Goal: Information Seeking & Learning: Find specific fact

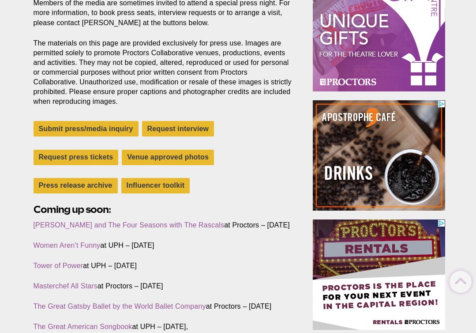
scroll to position [218, 0]
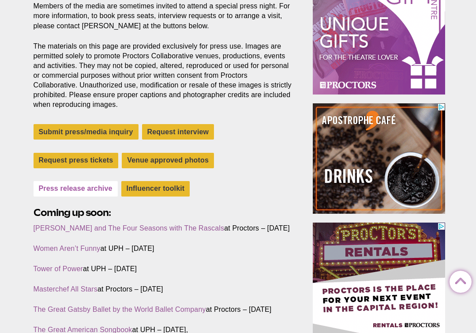
click at [93, 191] on link "Press release archive" at bounding box center [76, 188] width 84 height 15
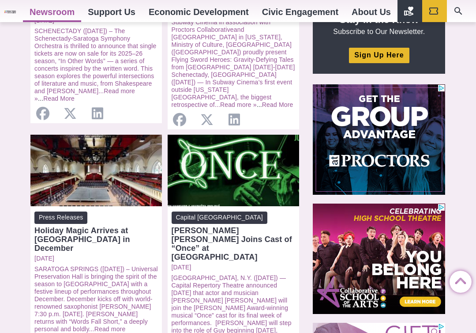
scroll to position [324, 0]
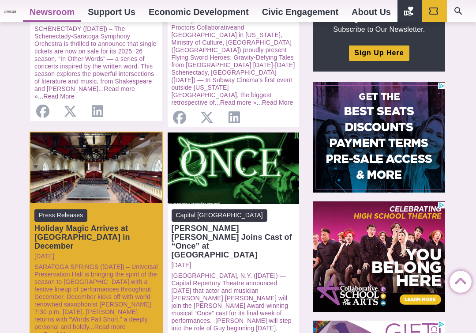
click at [116, 231] on div "Holiday Magic Arrives at [GEOGRAPHIC_DATA] in December" at bounding box center [96, 237] width 124 height 26
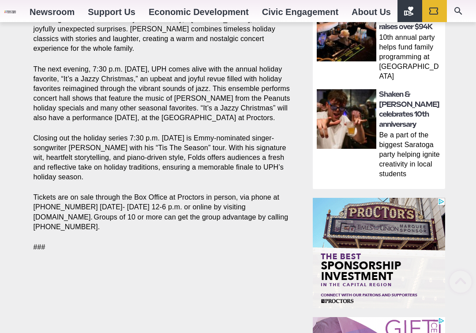
scroll to position [569, 0]
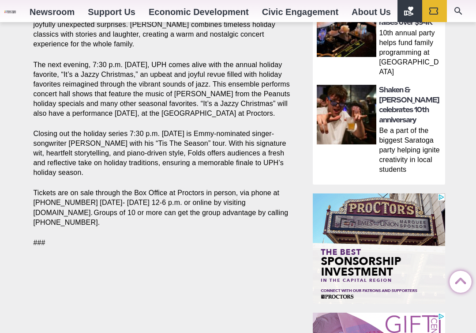
drag, startPoint x: 480, startPoint y: 39, endPoint x: 478, endPoint y: 178, distance: 139.0
click at [476, 178] on html "Proctors theREP UPH Collaborative School of the Arts All Proctors Collaborative…" at bounding box center [238, 124] width 476 height 1386
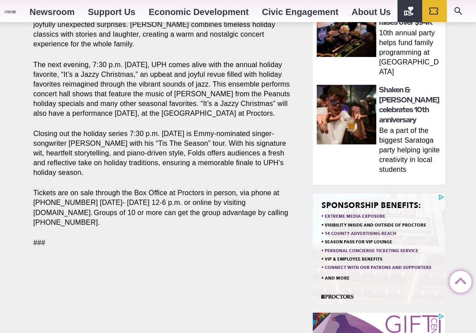
drag, startPoint x: 97, startPoint y: 195, endPoint x: 28, endPoint y: 169, distance: 72.8
click at [28, 169] on section "Share Share on Facebook Share on Twitter/X Copy Link SARATOGA SPRINGS (Aug. 5) …" at bounding box center [164, 6] width 277 height 503
copy p "Tickets are on sale through the Box Office at Proctors in person, via phone at …"
